Goal: Information Seeking & Learning: Find specific page/section

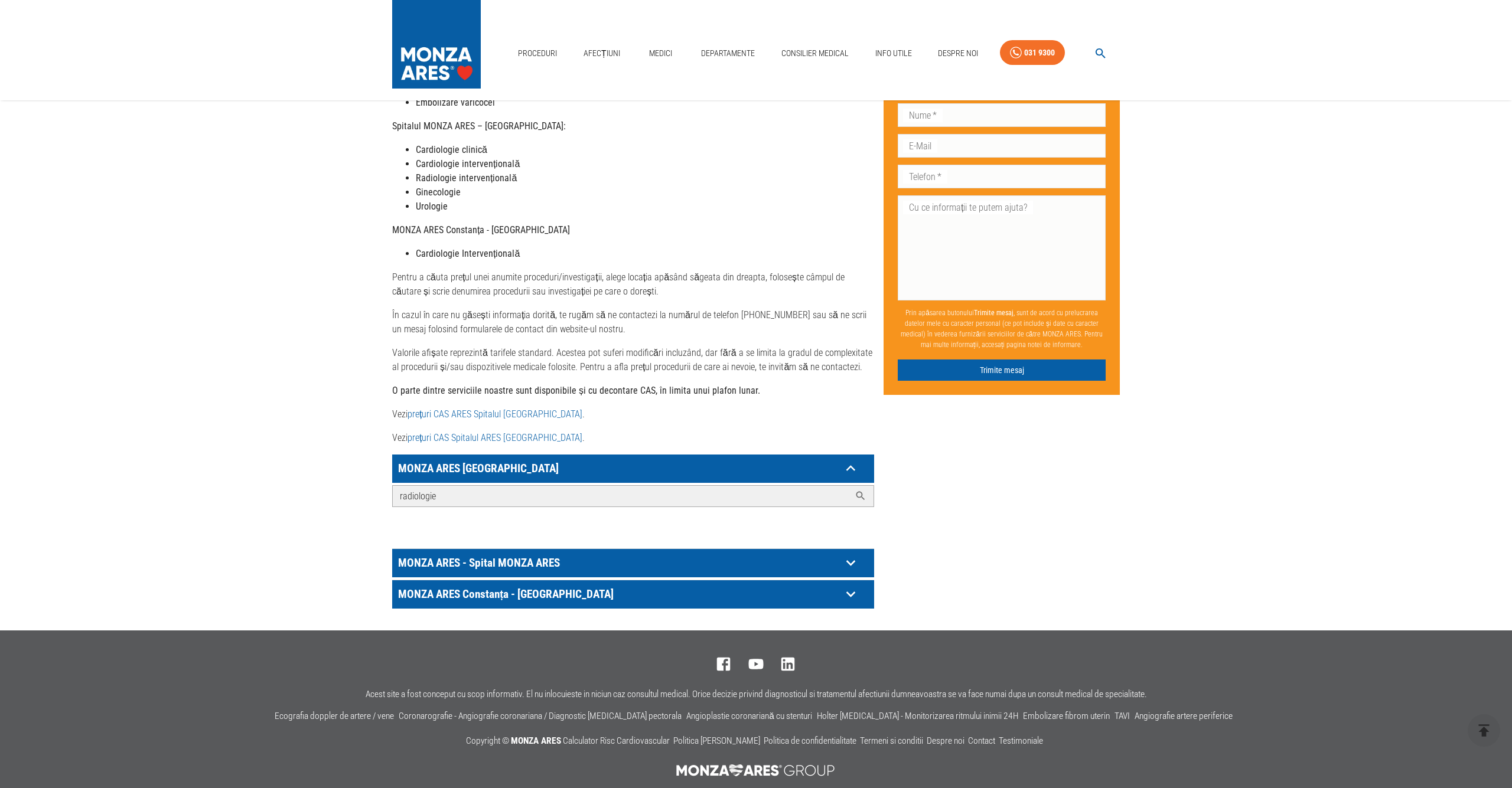
drag, startPoint x: 0, startPoint y: 0, endPoint x: 327, endPoint y: 476, distance: 577.5
click at [327, 476] on main "Acasă › [PERSON_NAME] MONZA ARES Dragi pacienți, Vă informăm că, în această per…" at bounding box center [756, 170] width 1512 height 882
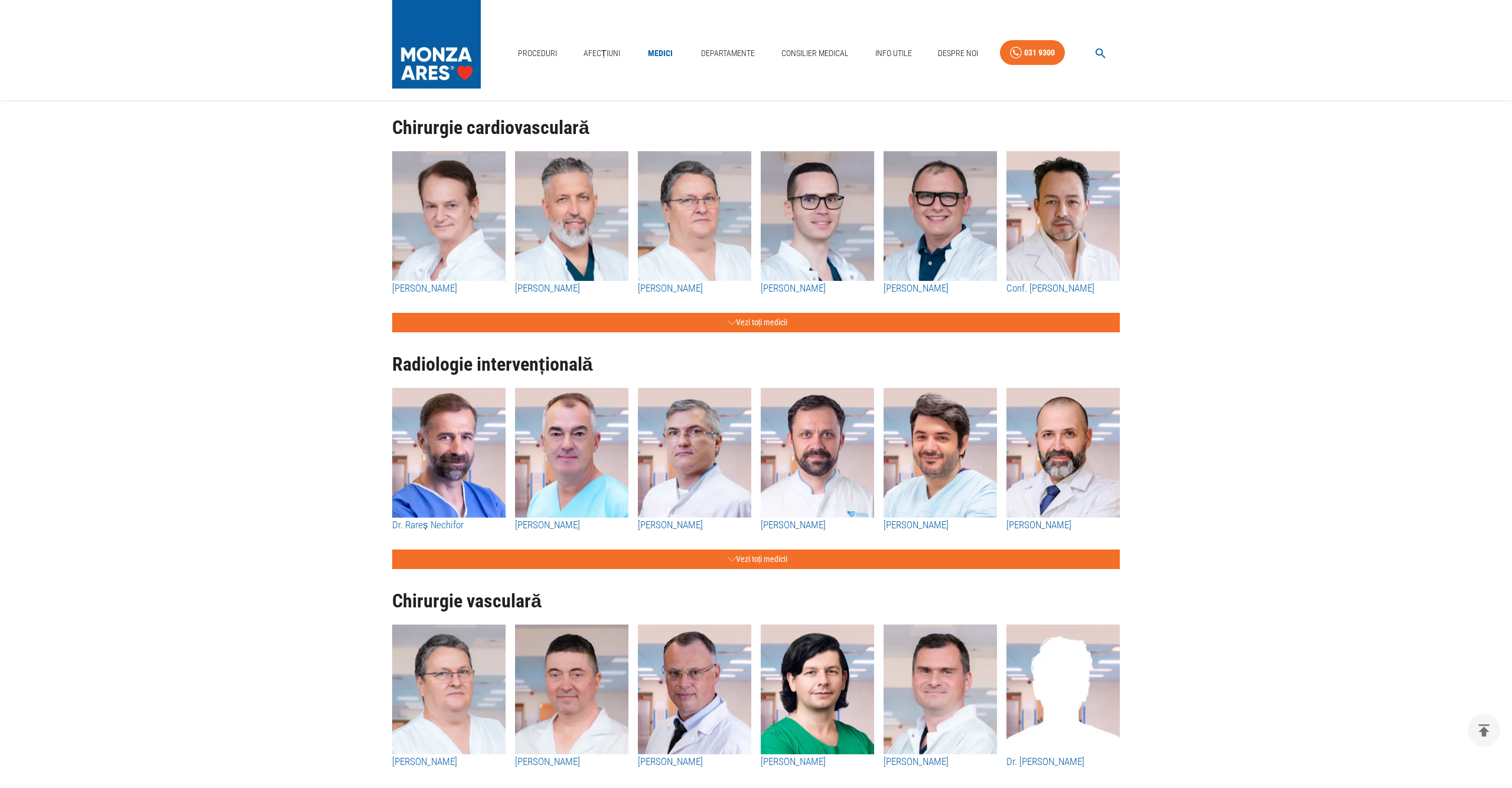
scroll to position [1233, 0]
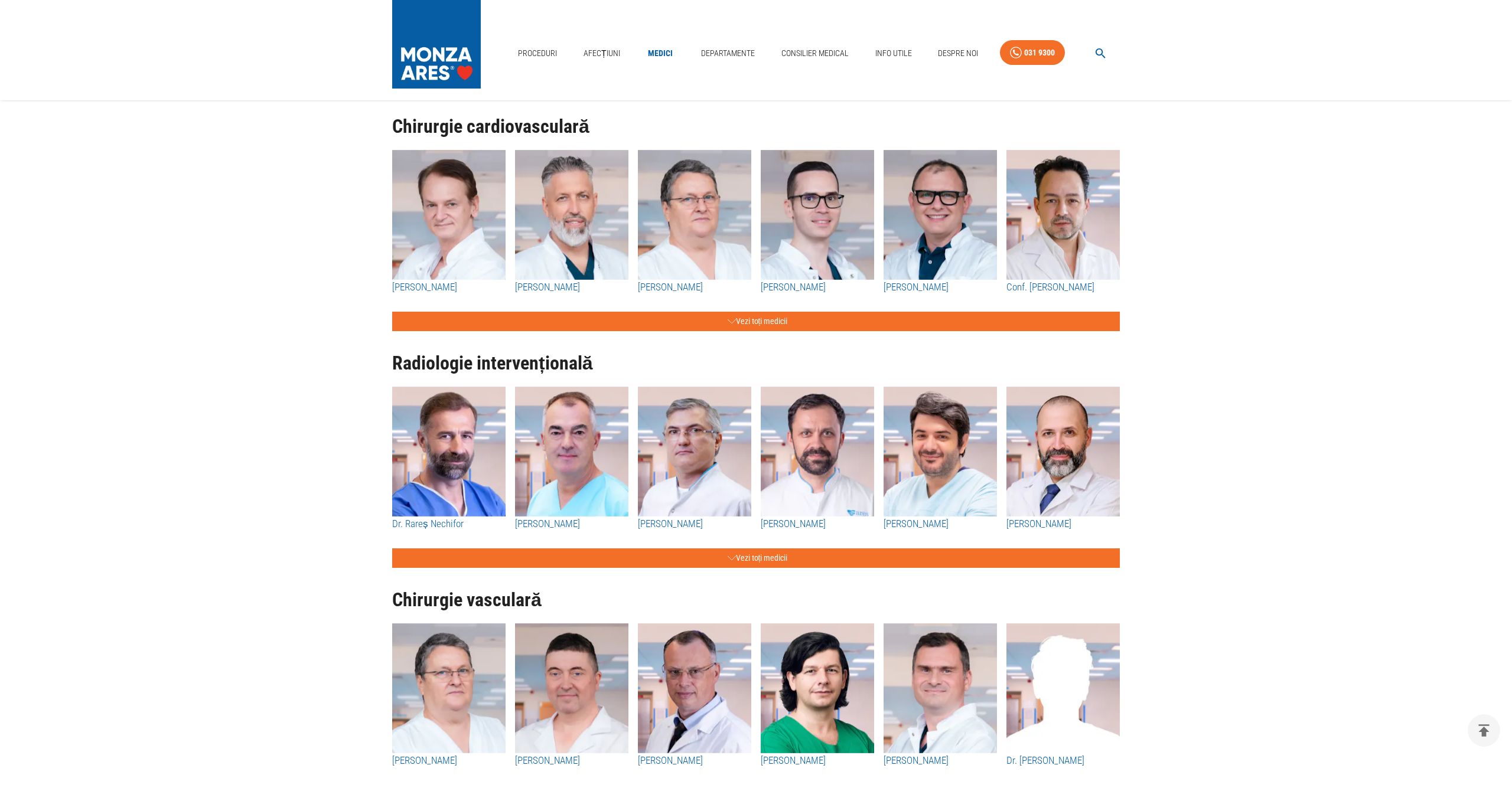
click at [544, 524] on h3 "[PERSON_NAME]" at bounding box center [572, 524] width 113 height 15
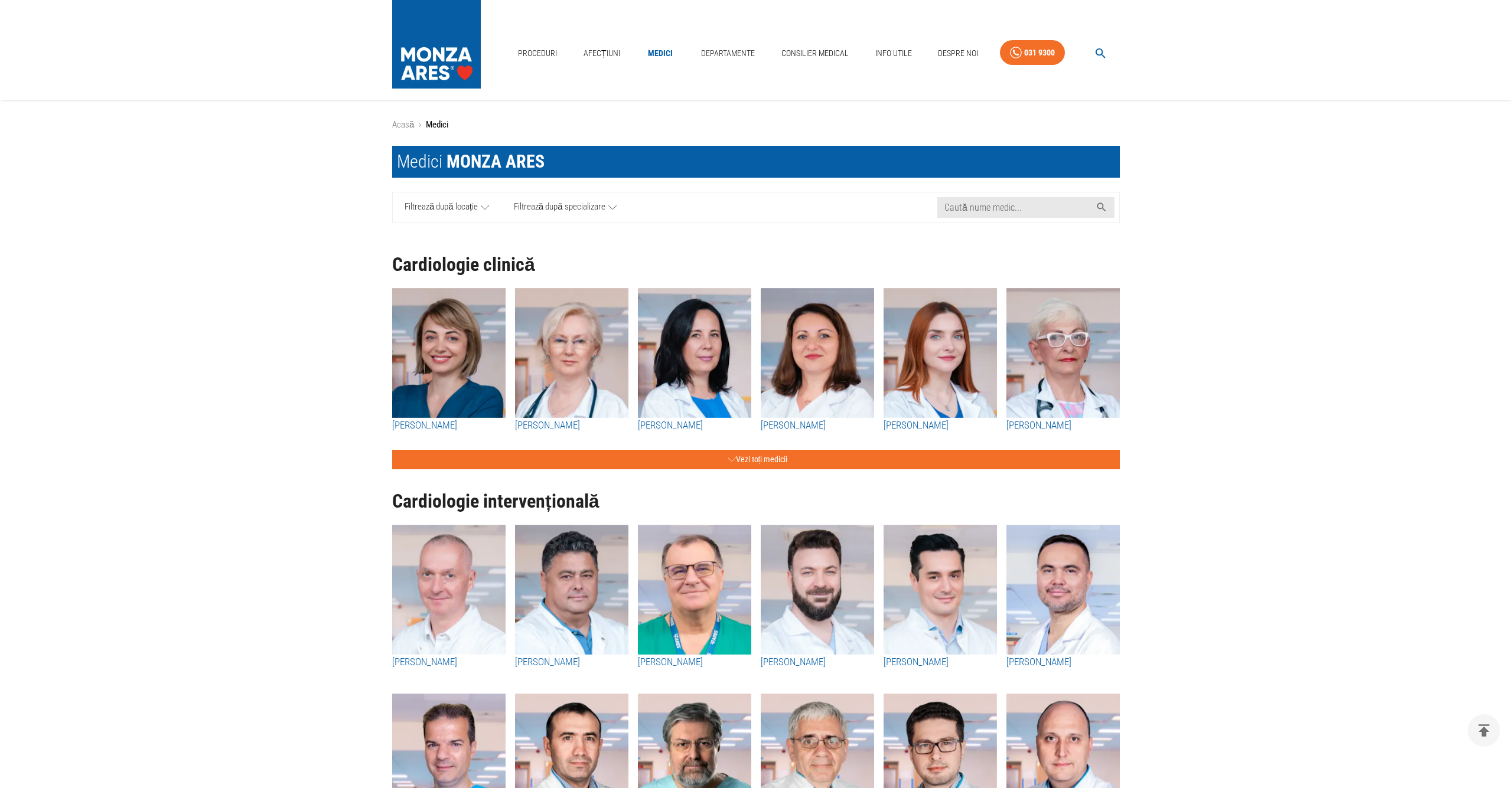
scroll to position [1233, 0]
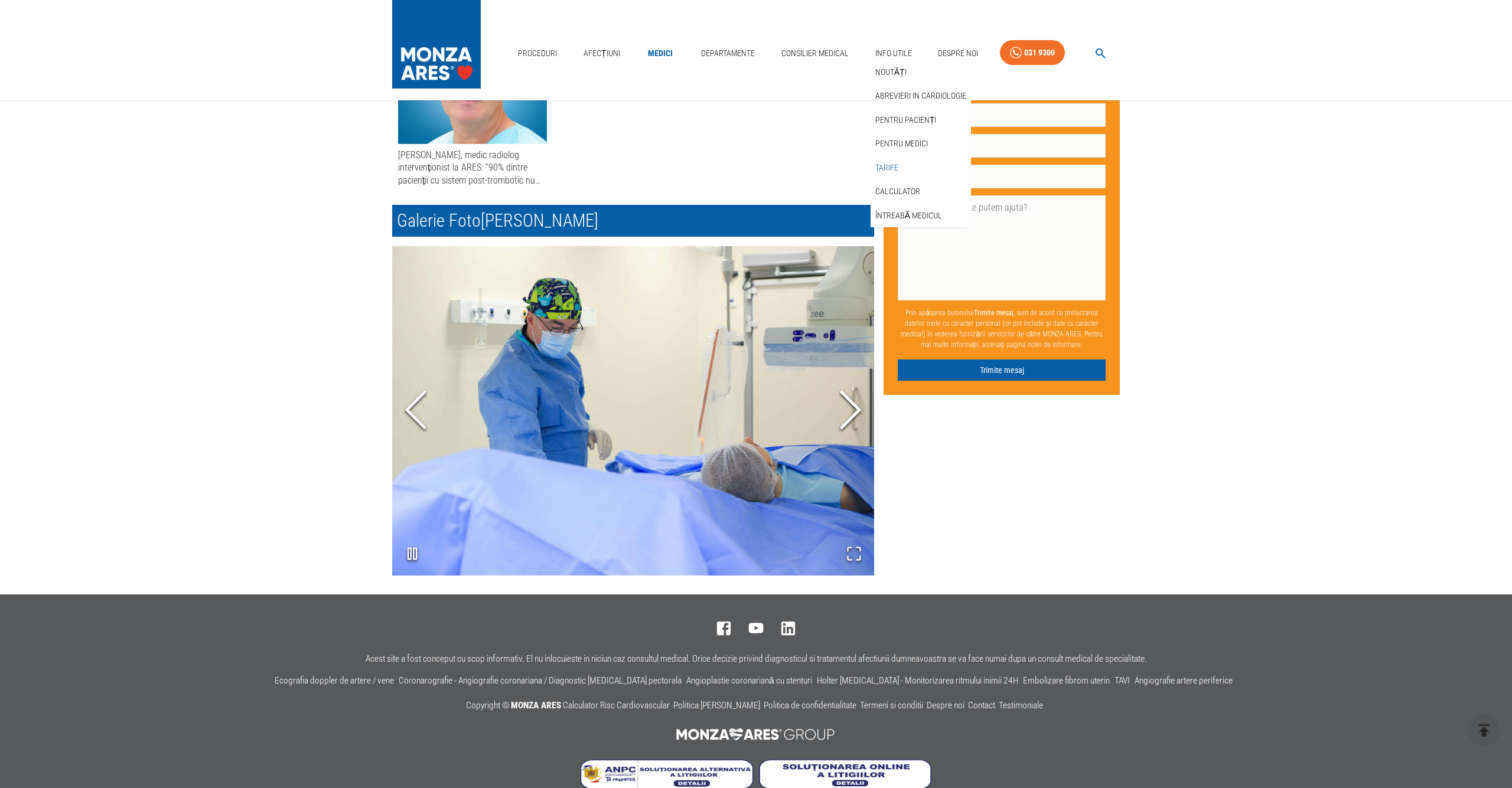
click at [890, 163] on link "Tarife" at bounding box center [886, 168] width 27 height 20
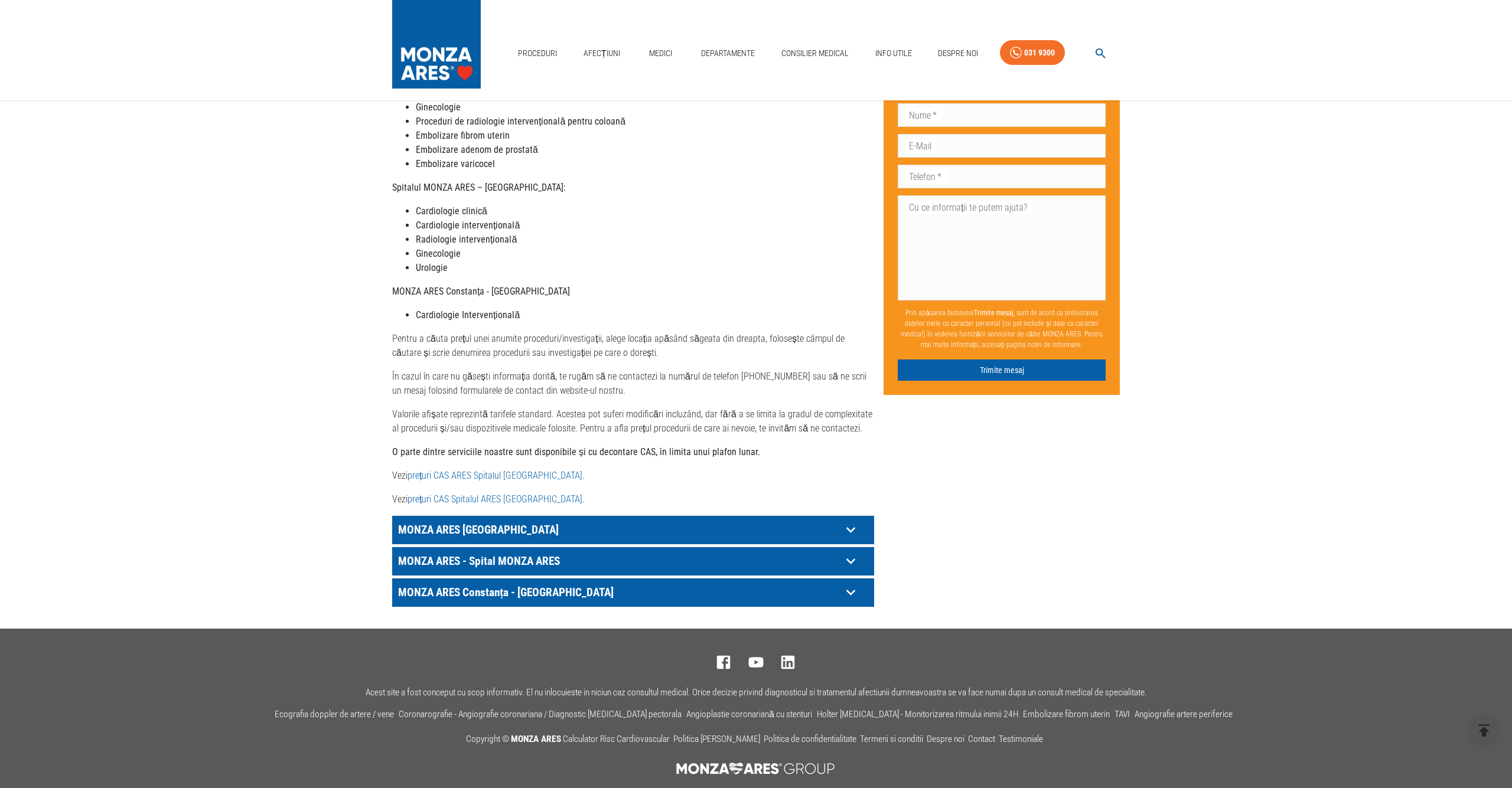
scroll to position [310, 0]
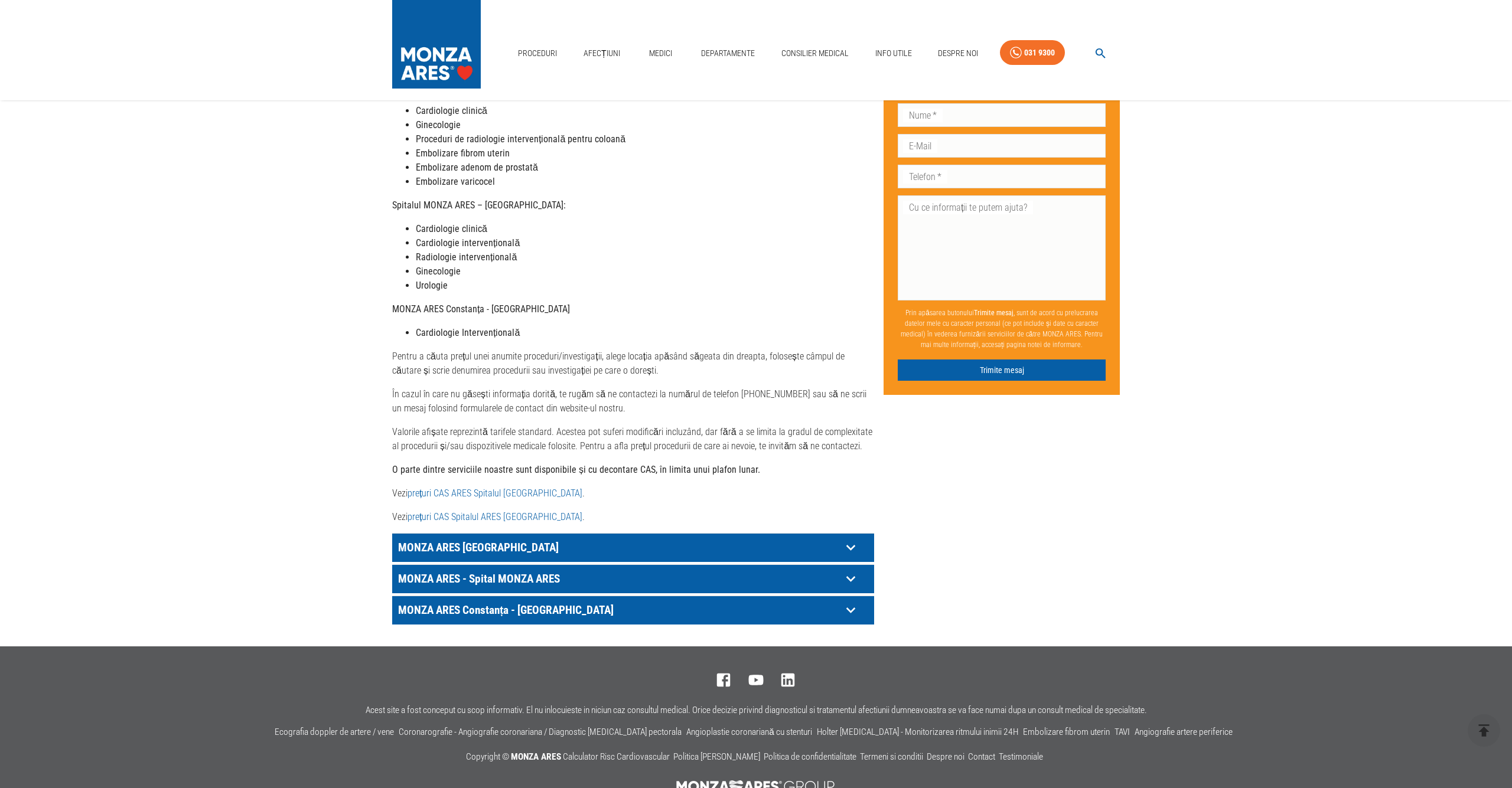
click at [849, 538] on icon at bounding box center [850, 547] width 18 height 18
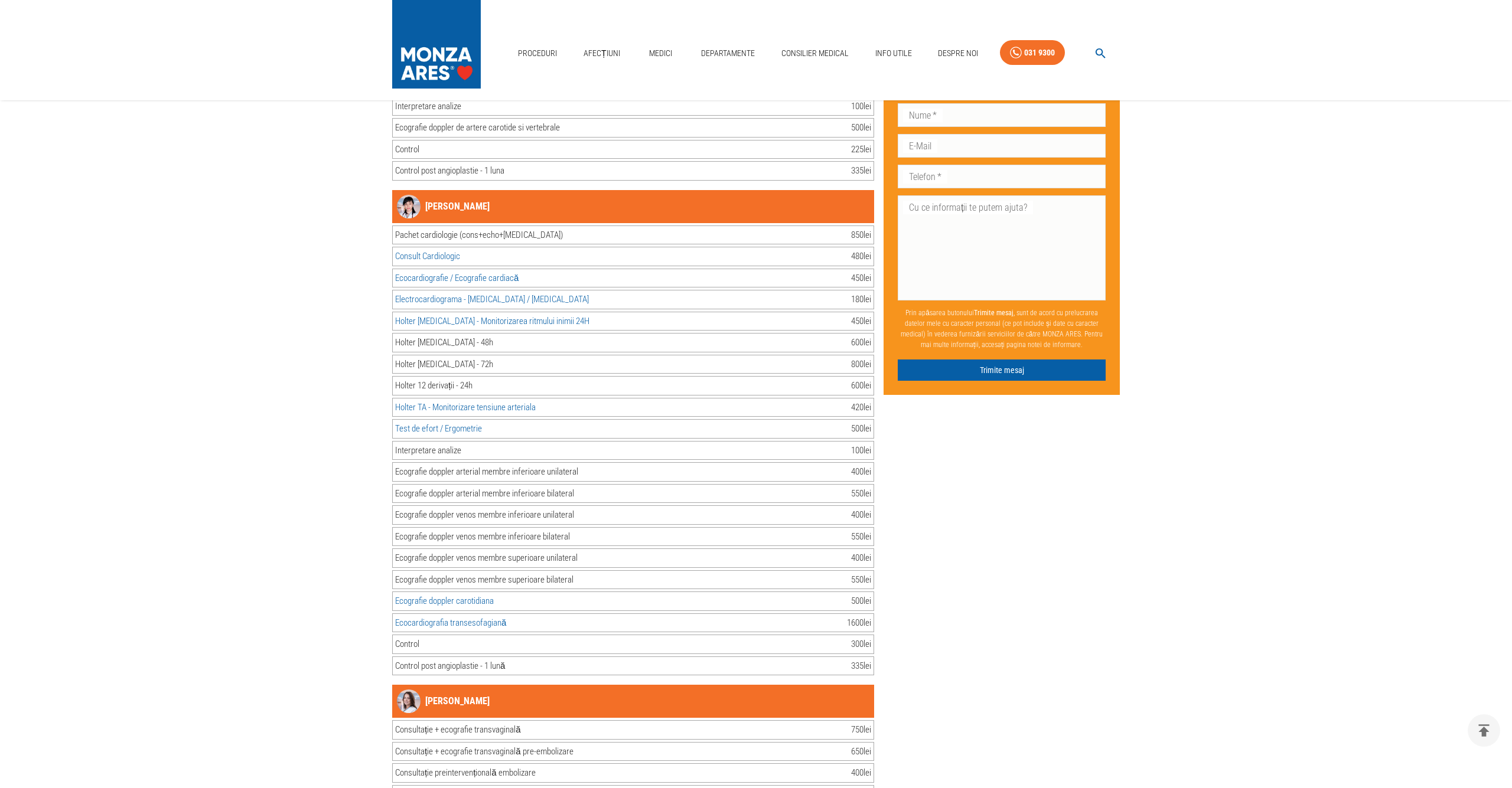
scroll to position [5558, 0]
